Goal: Navigation & Orientation: Find specific page/section

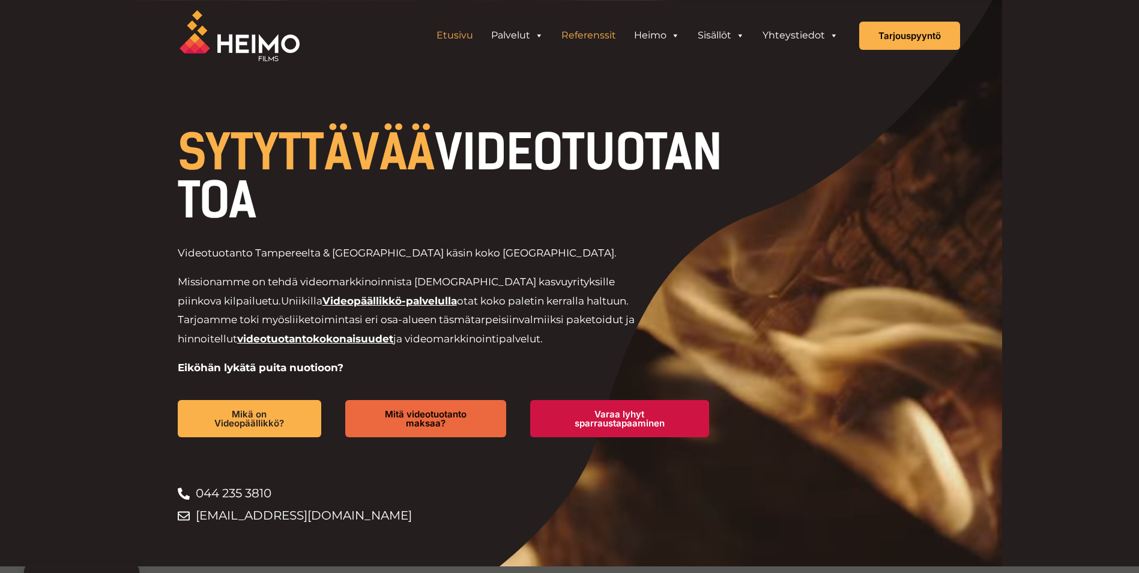
click at [589, 40] on link "Referenssit" at bounding box center [588, 35] width 73 height 24
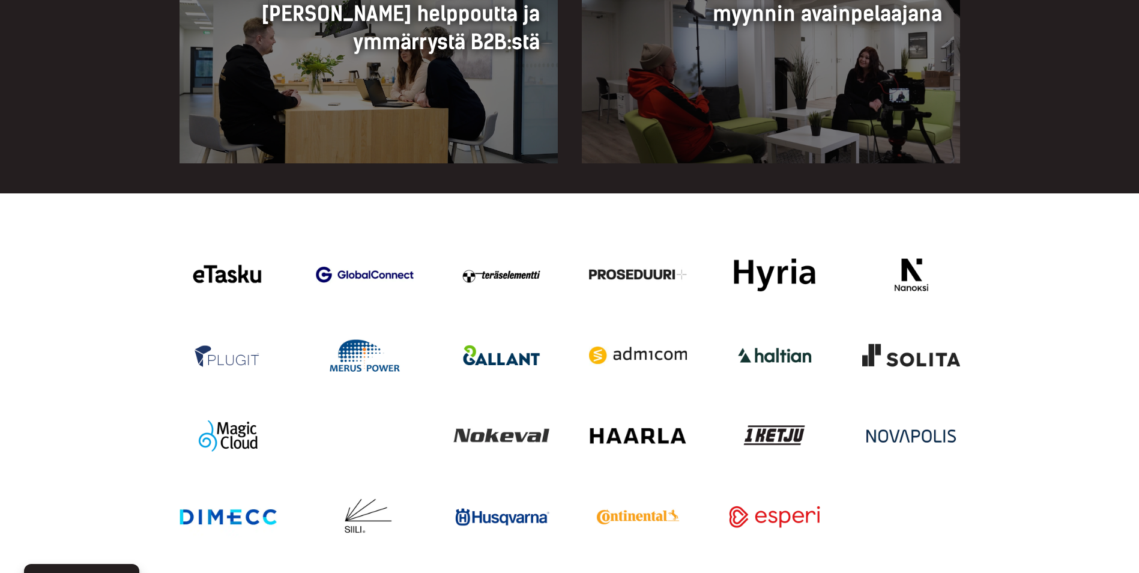
scroll to position [1621, 0]
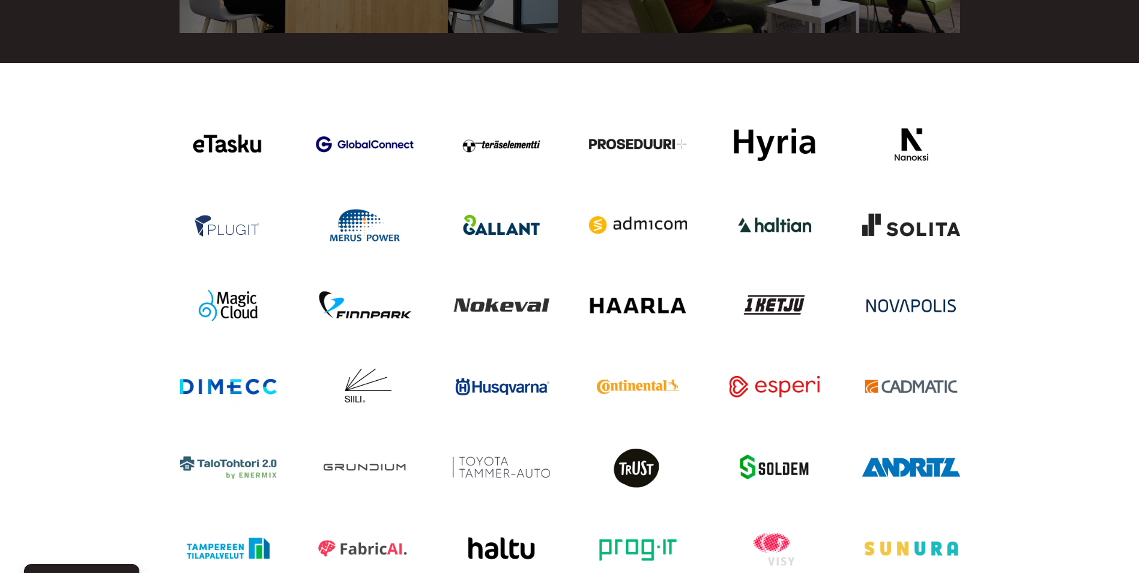
click at [198, 134] on div "Videotuotantoa yritykselle jatkuvana palveluna hankkii mm. eTasku" at bounding box center [228, 144] width 98 height 42
click at [221, 139] on div "Videotuotantoa yritykselle jatkuvana palveluna hankkii mm. eTasku" at bounding box center [228, 144] width 98 height 42
click at [220, 139] on div "Videotuotantoa yritykselle jatkuvana palveluna hankkii mm. eTasku" at bounding box center [228, 144] width 98 height 42
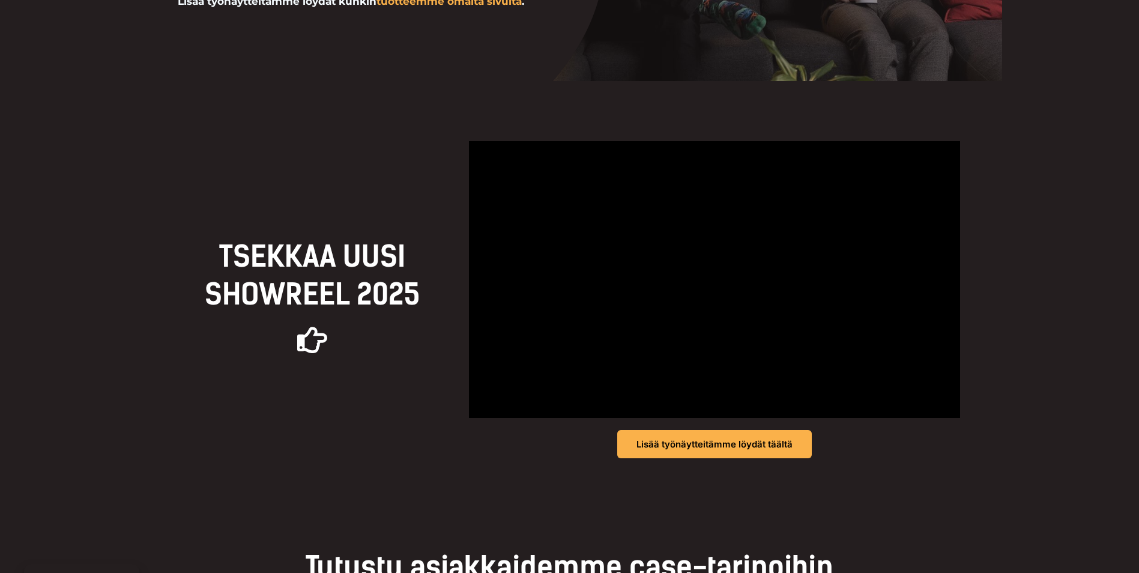
scroll to position [0, 0]
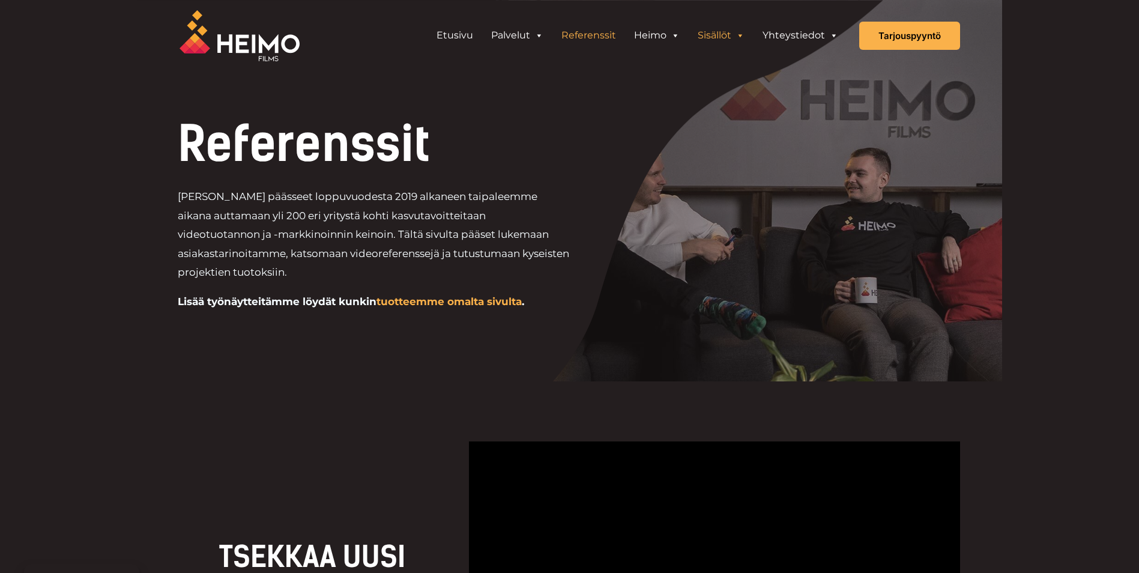
click at [726, 35] on link "Sisällöt" at bounding box center [721, 35] width 65 height 24
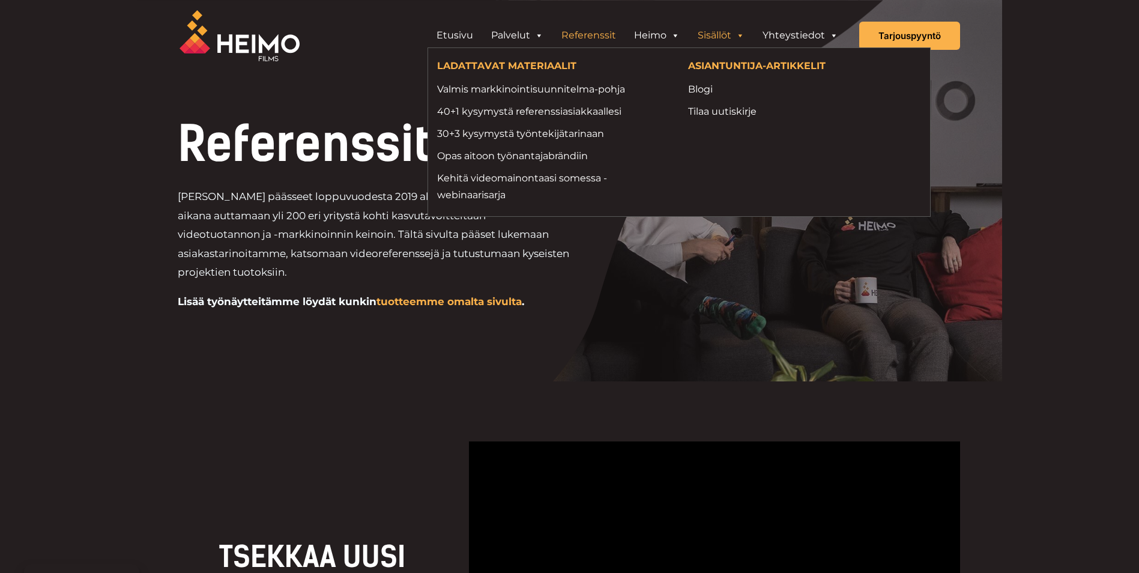
click at [592, 38] on link "Referenssit" at bounding box center [588, 35] width 73 height 24
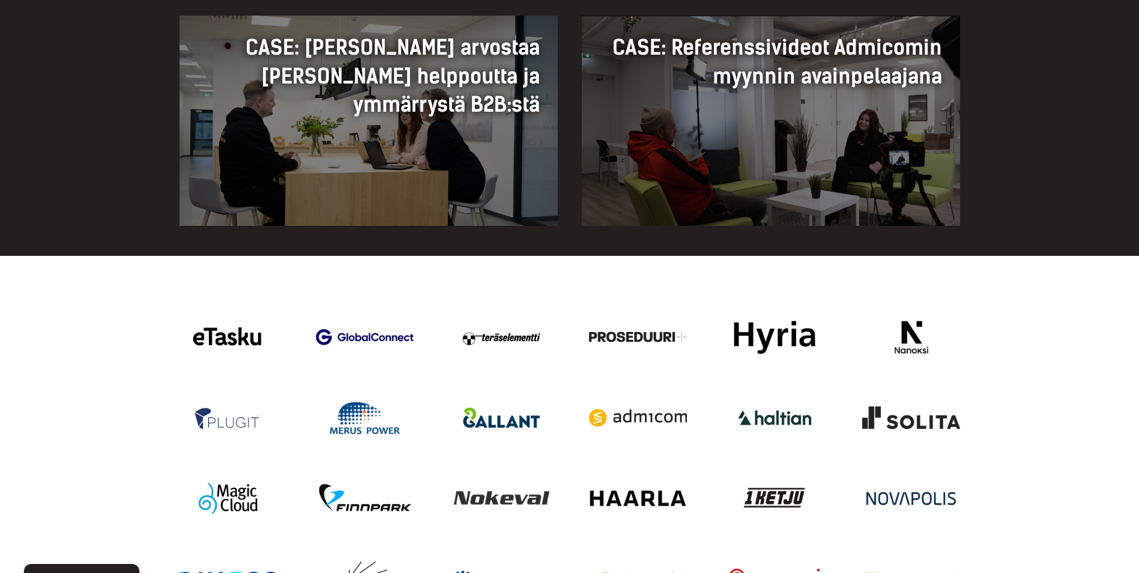
scroll to position [1321, 0]
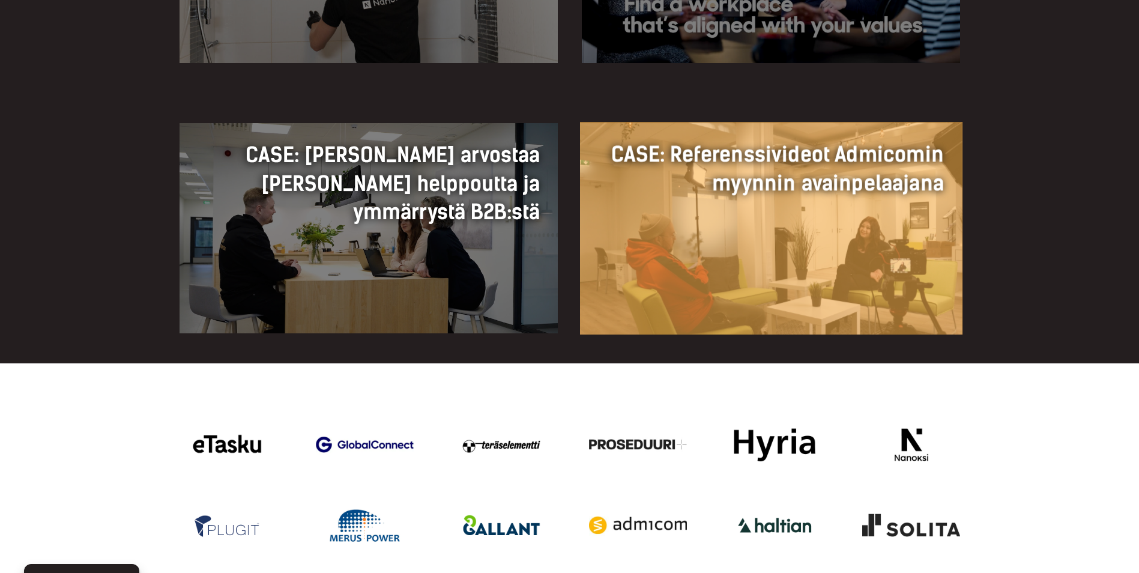
click at [777, 203] on div "CASE: Referenssivideot Admicomin myynnin avainpelaajana" at bounding box center [770, 169] width 382 height 94
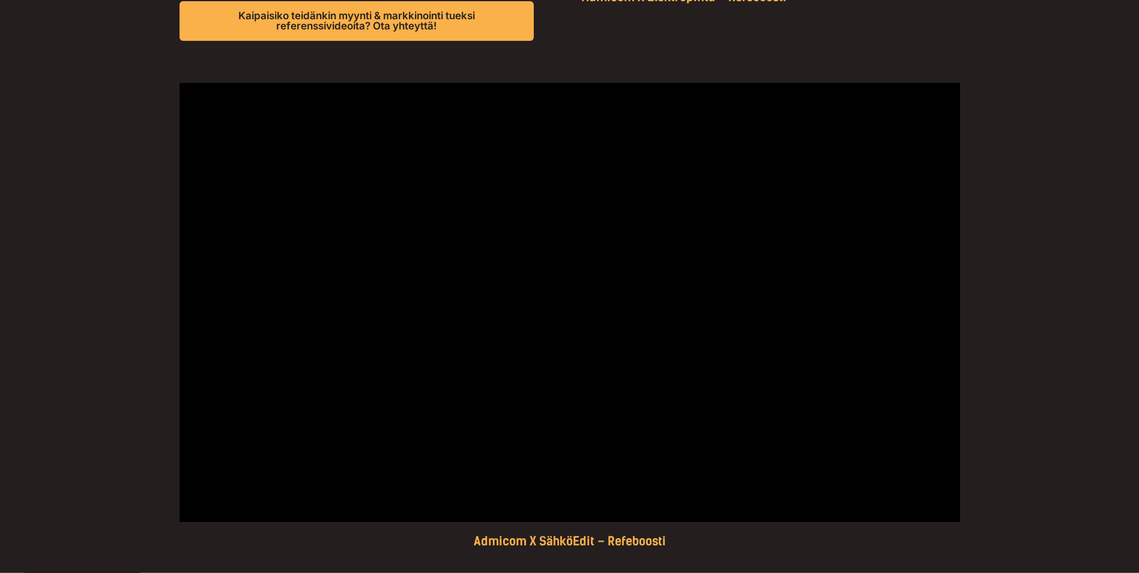
scroll to position [1175, 0]
